Goal: Transaction & Acquisition: Book appointment/travel/reservation

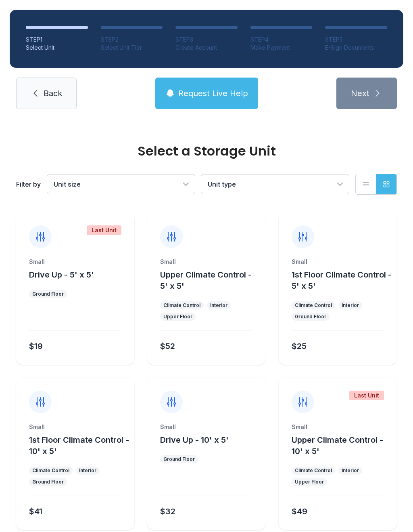
click at [196, 90] on span "Request Live Help" at bounding box center [213, 93] width 70 height 11
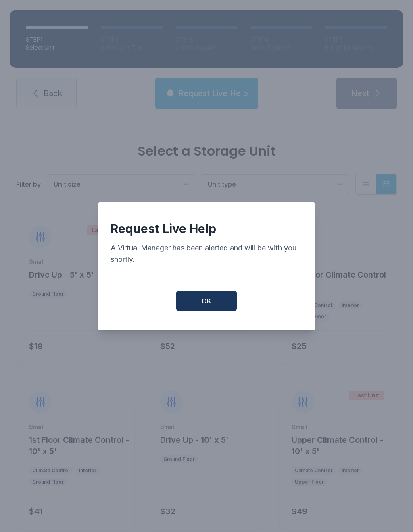
click at [207, 305] on span "OK" at bounding box center [207, 301] width 10 height 10
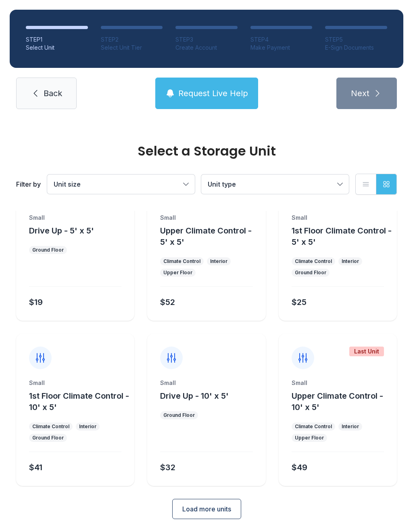
scroll to position [44, 0]
click at [189, 516] on button "Load more units" at bounding box center [206, 509] width 69 height 20
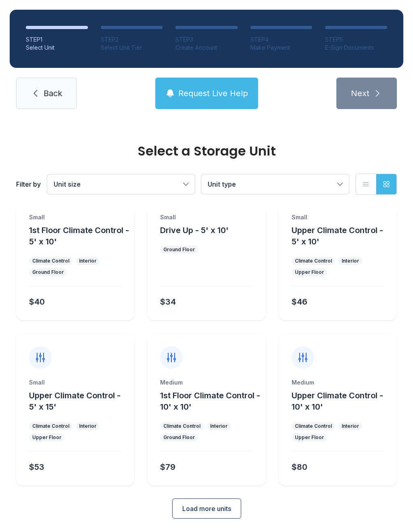
scroll to position [374, 0]
click at [184, 512] on span "Load more units" at bounding box center [206, 509] width 49 height 10
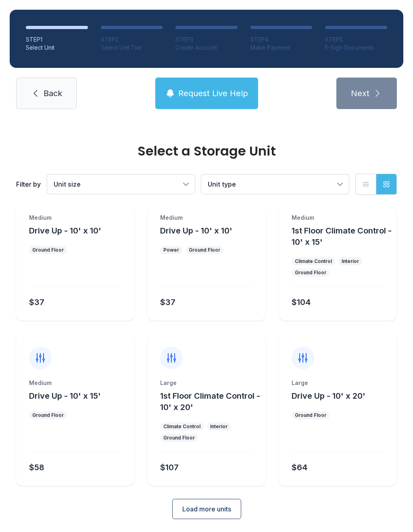
scroll to position [704, 0]
click at [187, 409] on span "1st Floor Climate Control - 10' x 20'" at bounding box center [210, 401] width 100 height 21
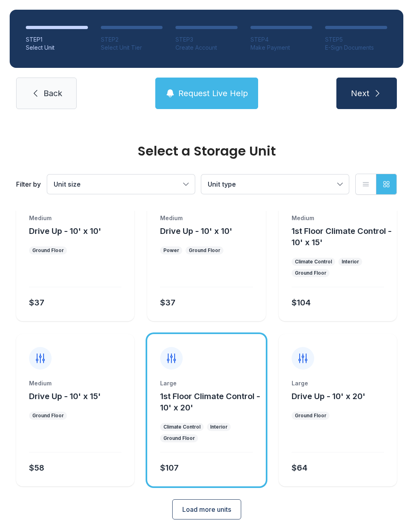
click at [362, 92] on span "Next" at bounding box center [360, 93] width 19 height 11
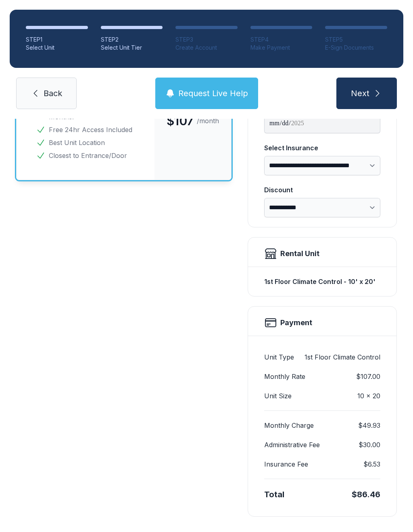
scroll to position [109, 0]
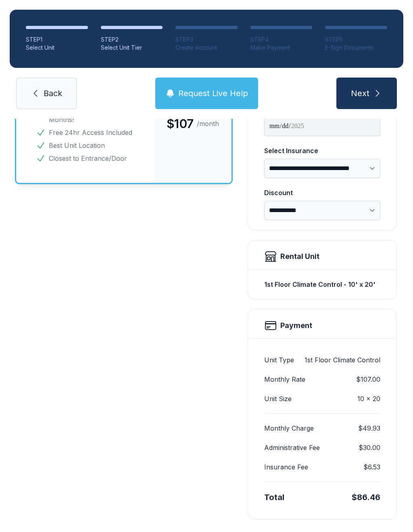
click at [241, 380] on div "**********" at bounding box center [206, 291] width 381 height 455
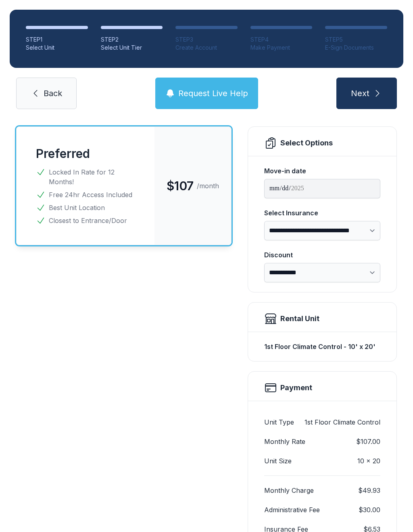
scroll to position [52, 0]
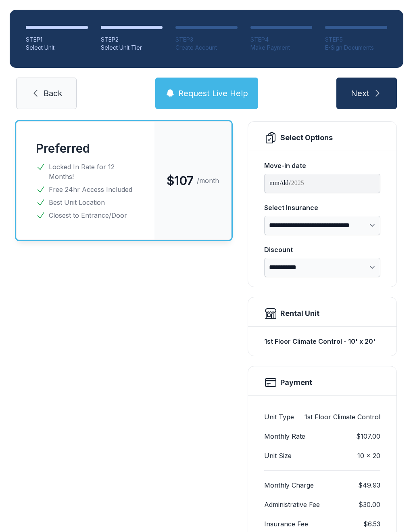
click at [363, 94] on span "Next" at bounding box center [360, 93] width 19 height 11
